Goal: Task Accomplishment & Management: Manage account settings

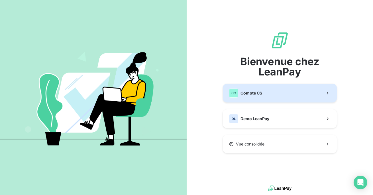
click at [265, 96] on button "CC Compte CS" at bounding box center [280, 93] width 114 height 19
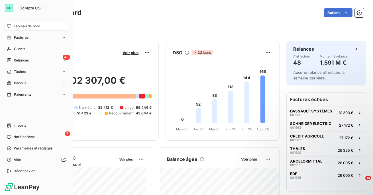
click at [13, 177] on div "CC Compte CS Tableau de bord Factures Clients 48 Relances Tâches Banque Paiemen…" at bounding box center [36, 97] width 73 height 195
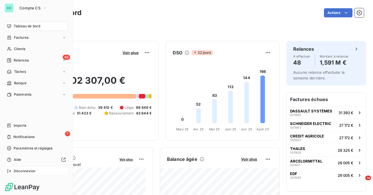
click at [27, 172] on span "Déconnexion" at bounding box center [25, 171] width 22 height 5
